Goal: Transaction & Acquisition: Register for event/course

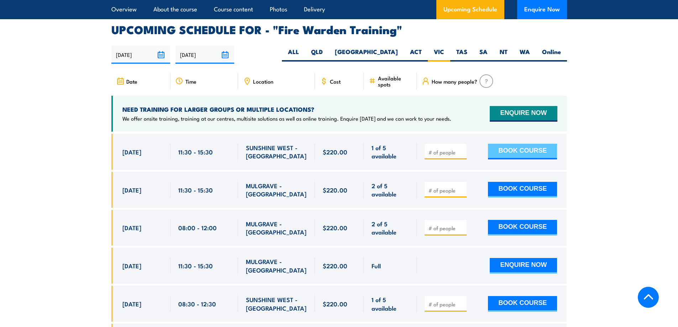
click at [504, 144] on button "BOOK COURSE" at bounding box center [522, 152] width 69 height 16
type input "1"
click at [502, 144] on button "BOOK COURSE" at bounding box center [522, 152] width 69 height 16
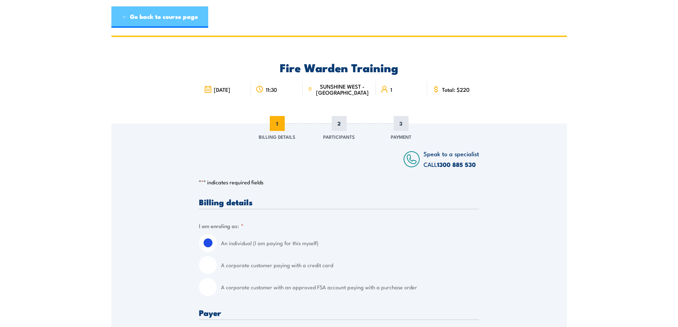
click at [161, 20] on link "← Go back to course page" at bounding box center [159, 16] width 97 height 21
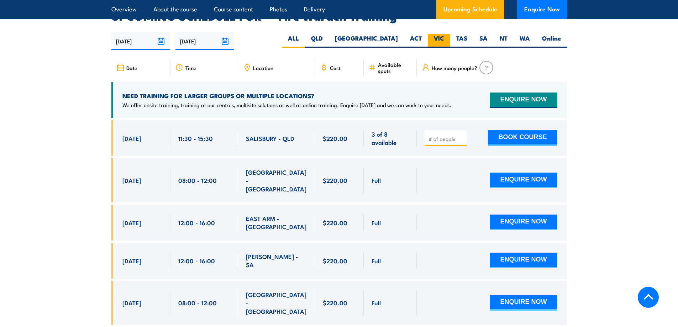
click at [439, 34] on label "VIC" at bounding box center [439, 41] width 22 height 14
click at [444, 34] on input "VIC" at bounding box center [446, 36] width 5 height 5
radio input "true"
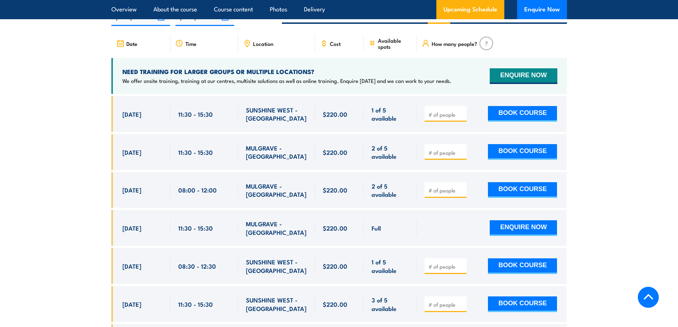
scroll to position [1359, 0]
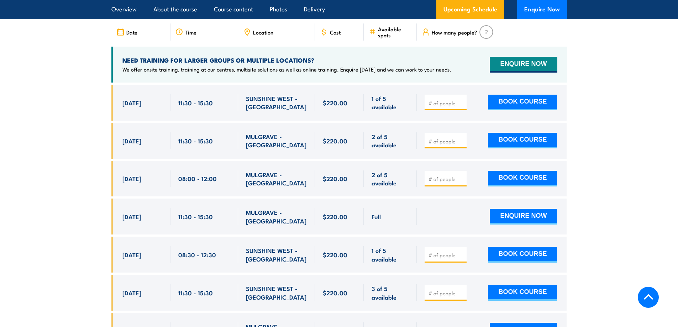
drag, startPoint x: 121, startPoint y: 245, endPoint x: 126, endPoint y: 245, distance: 5.7
click at [126, 245] on div "[DATE] 08:30 - 08:30" at bounding box center [140, 255] width 59 height 36
